Goal: Task Accomplishment & Management: Manage account settings

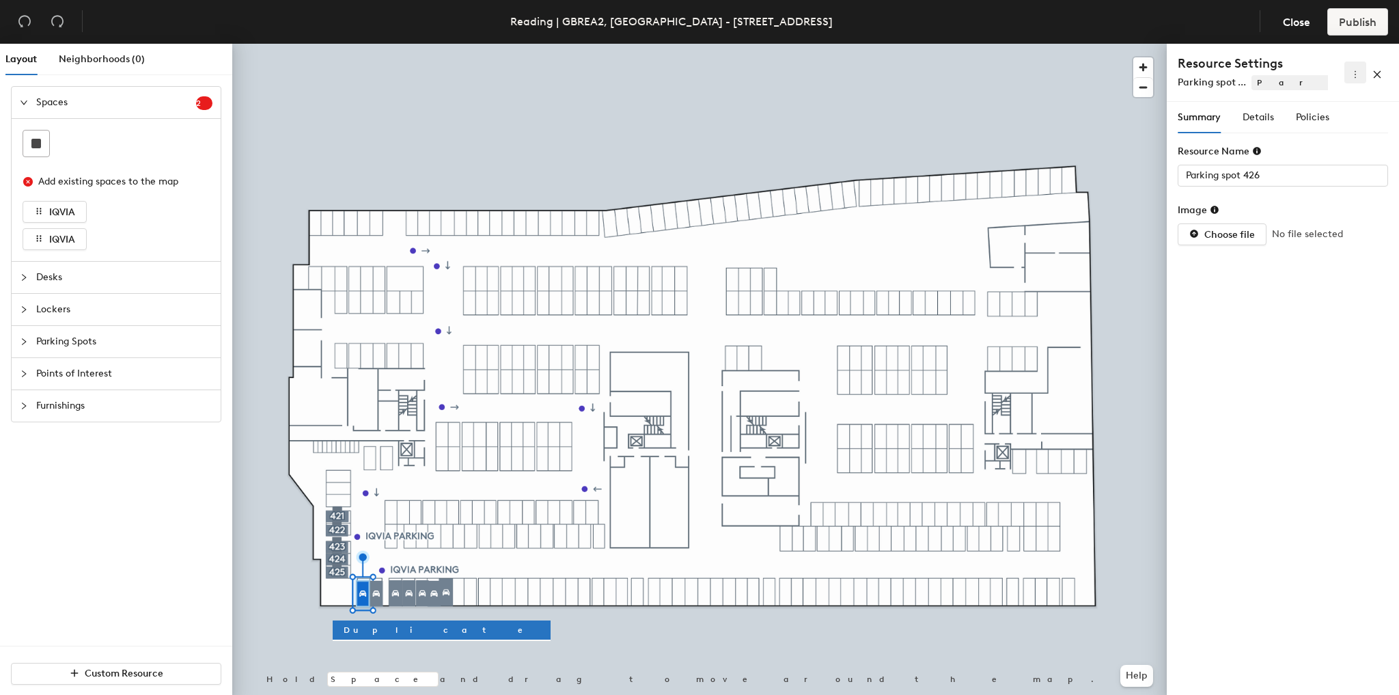
click at [1352, 76] on icon "more" at bounding box center [1355, 75] width 10 height 10
click at [1332, 123] on span "Delete" at bounding box center [1333, 121] width 44 height 15
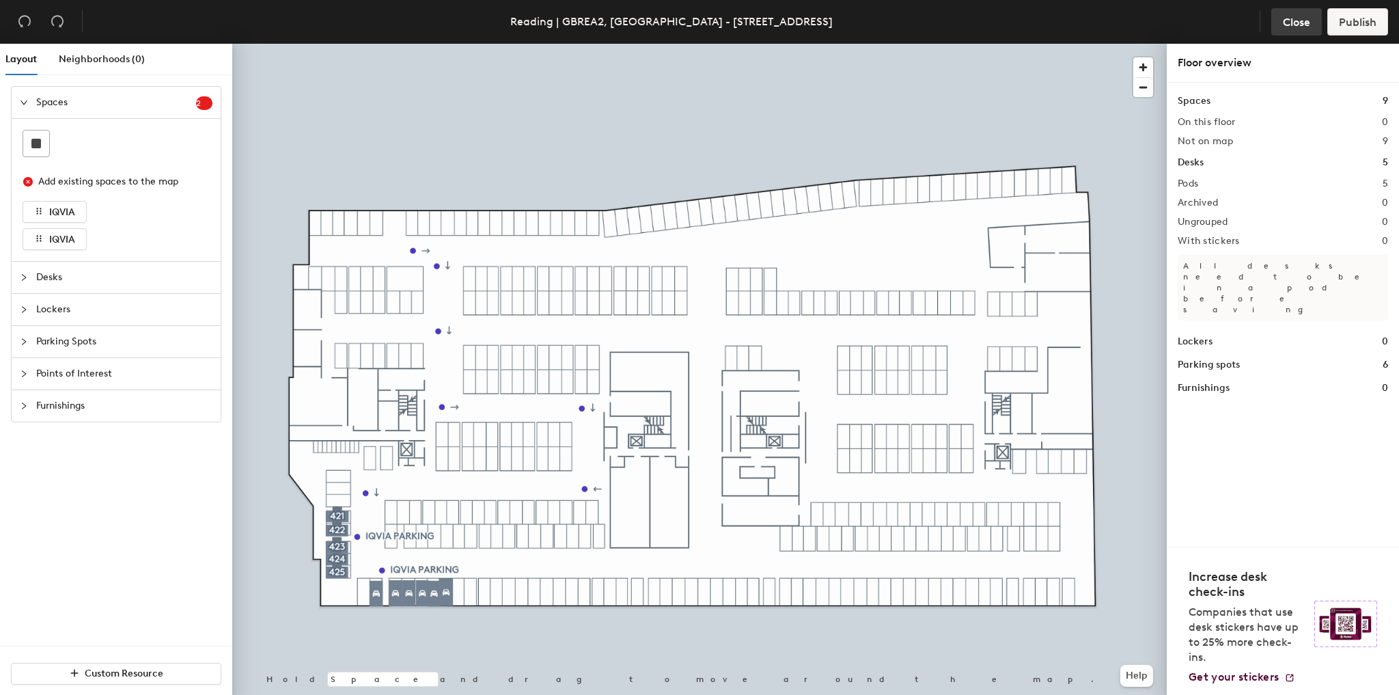
click at [1288, 16] on span "Close" at bounding box center [1296, 22] width 27 height 13
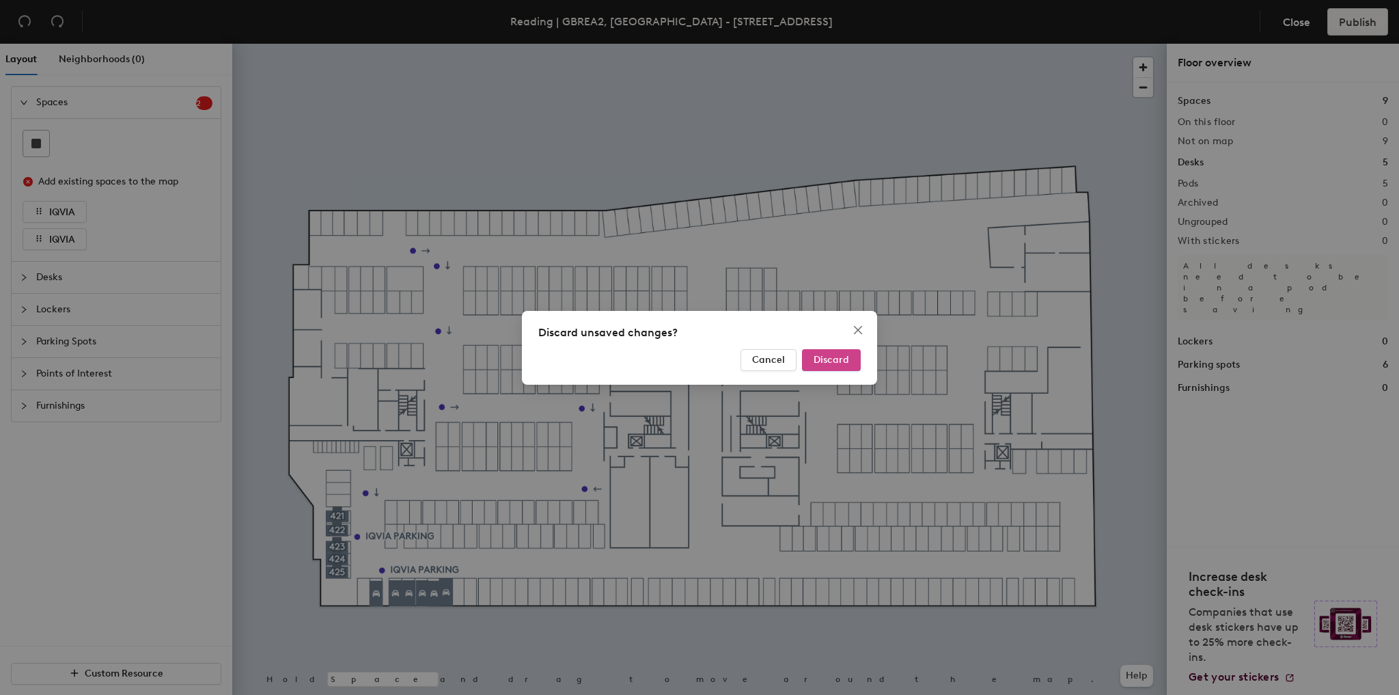
click at [815, 354] on span "Discard" at bounding box center [831, 360] width 36 height 12
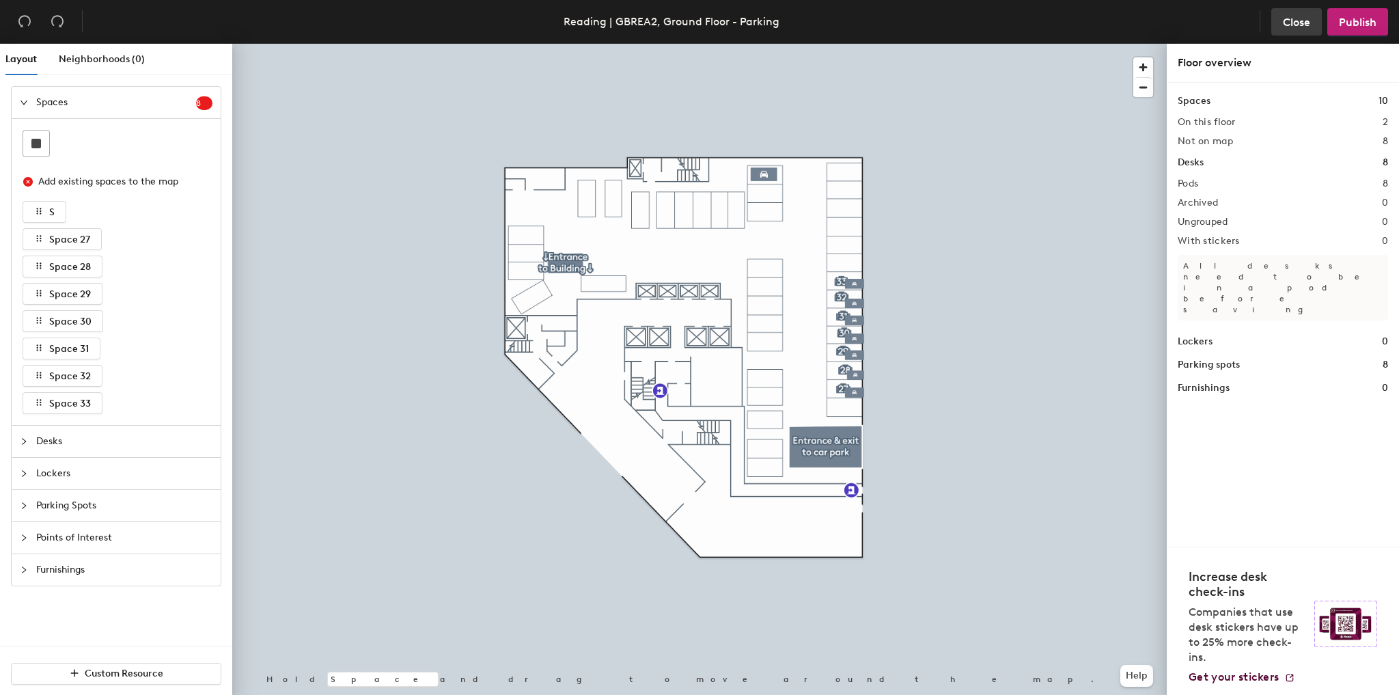
click at [1287, 16] on span "Close" at bounding box center [1296, 22] width 27 height 13
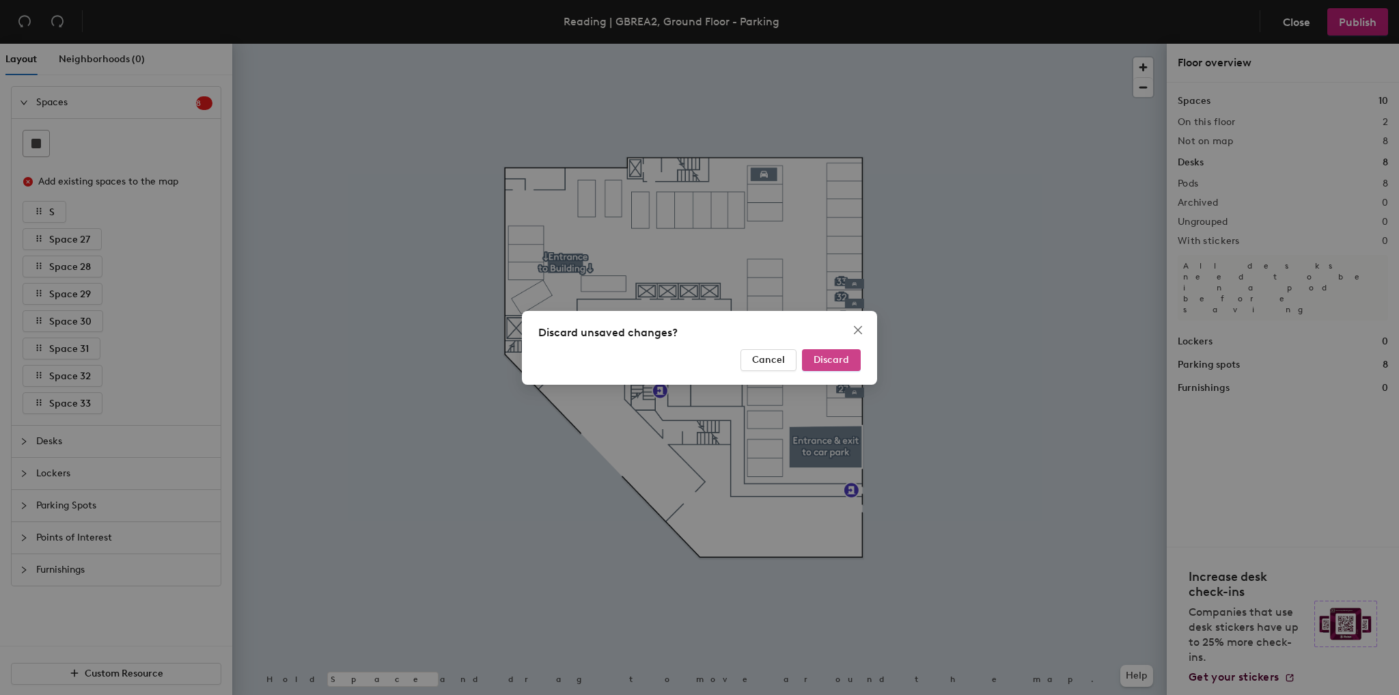
click at [844, 355] on span "Discard" at bounding box center [831, 360] width 36 height 12
